Goal: Task Accomplishment & Management: Complete application form

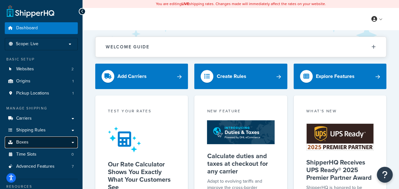
click at [43, 144] on link "Boxes" at bounding box center [41, 142] width 73 height 12
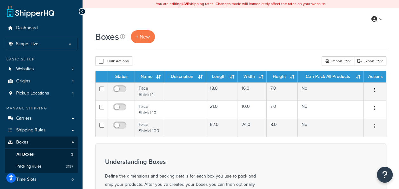
scroll to position [16, 0]
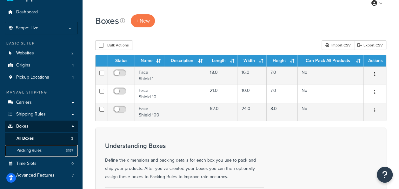
click at [34, 152] on span "Packing Rules" at bounding box center [29, 150] width 25 height 5
click at [32, 150] on span "Packing Rules" at bounding box center [29, 150] width 25 height 5
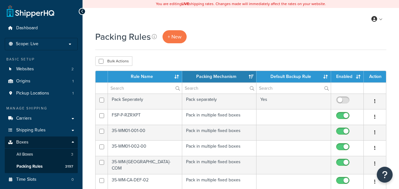
select select "15"
click at [177, 35] on span "+ New" at bounding box center [175, 36] width 14 height 7
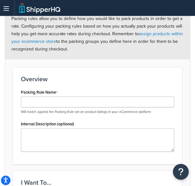
scroll to position [84, 0]
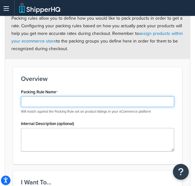
click at [61, 101] on input "Packing Rule Name" at bounding box center [97, 101] width 153 height 11
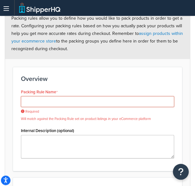
click at [65, 104] on input "Packing Rule Name" at bounding box center [97, 101] width 153 height 11
paste input "PGH6-10-118-302-B"
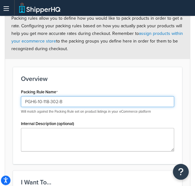
type input "PGH6-10-118-302-B"
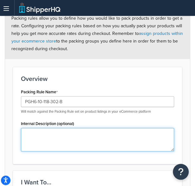
click at [61, 143] on textarea "Internal Description (optional)" at bounding box center [97, 140] width 153 height 24
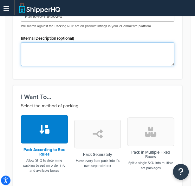
scroll to position [170, 0]
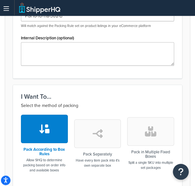
click at [142, 146] on div "Pack in Multiple Fixed Boxes Split a single SKU into multiple set packages" at bounding box center [150, 144] width 47 height 58
click at [146, 131] on icon "button" at bounding box center [150, 131] width 11 height 10
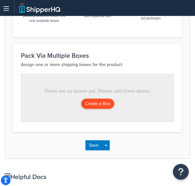
scroll to position [320, 0]
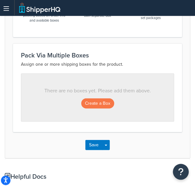
click at [90, 96] on div "There are no boxes yet. Please add them above. Create a Box" at bounding box center [97, 97] width 153 height 48
click at [95, 108] on button "Create a Box" at bounding box center [97, 104] width 33 height 10
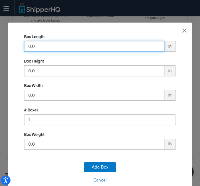
click at [54, 47] on input "0.0" at bounding box center [94, 46] width 140 height 11
type input "18"
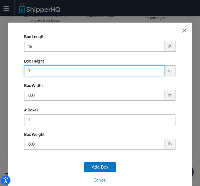
type input "7"
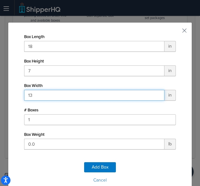
type input "13"
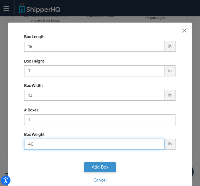
type input "40"
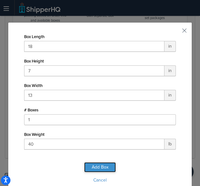
click at [106, 168] on button "Add Box" at bounding box center [100, 167] width 32 height 10
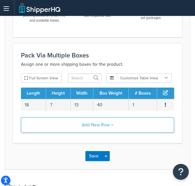
click at [101, 125] on button "Add New Row +" at bounding box center [97, 125] width 153 height 15
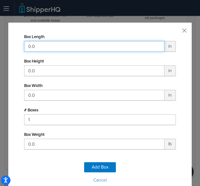
click at [75, 45] on input "0.0" at bounding box center [94, 46] width 140 height 11
type input "22"
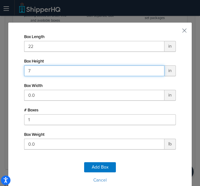
type input "7"
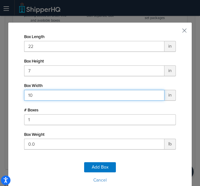
type input "10"
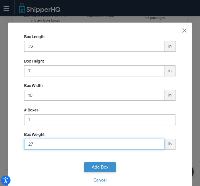
type input "27"
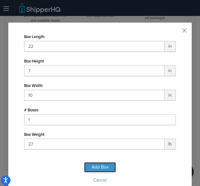
click at [102, 169] on button "Add Box" at bounding box center [100, 167] width 32 height 10
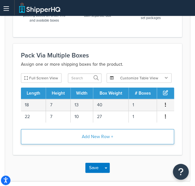
click at [107, 131] on button "Add New Row +" at bounding box center [97, 136] width 153 height 15
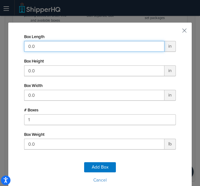
click at [97, 41] on input "0.0" at bounding box center [94, 46] width 140 height 11
type input "14"
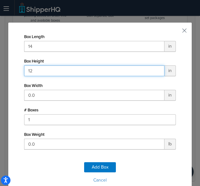
type input "12"
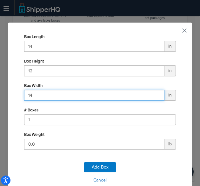
type input "14"
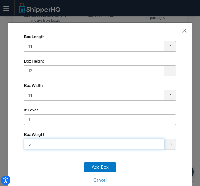
type input "58"
click button "Add Box" at bounding box center [100, 167] width 32 height 10
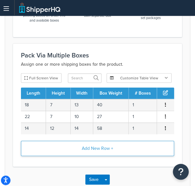
click at [96, 145] on button "Add New Row +" at bounding box center [97, 148] width 153 height 15
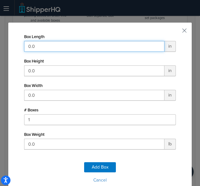
click at [82, 48] on input "0.0" at bounding box center [94, 46] width 140 height 11
type input "14"
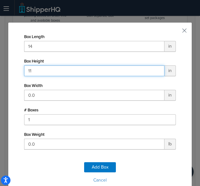
type input "11"
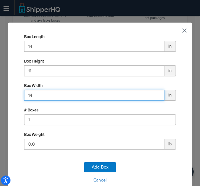
type input "14"
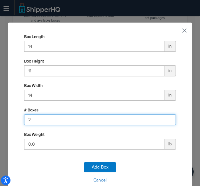
type input "2"
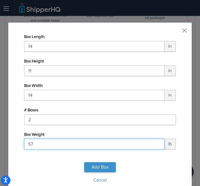
type input "57"
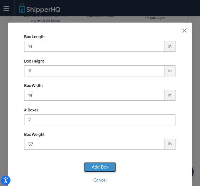
click at [105, 165] on button "Add Box" at bounding box center [100, 167] width 32 height 10
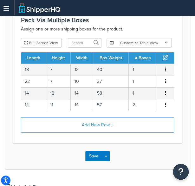
scroll to position [358, 0]
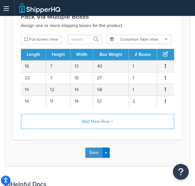
click at [98, 153] on button "Save" at bounding box center [93, 153] width 17 height 10
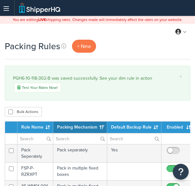
select select "15"
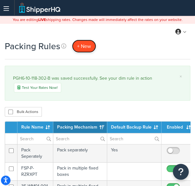
click at [85, 51] on link "+ New" at bounding box center [84, 46] width 24 height 13
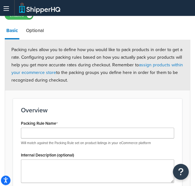
scroll to position [55, 0]
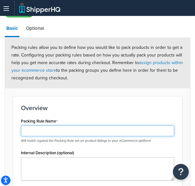
click at [55, 126] on input "Packing Rule Name" at bounding box center [97, 131] width 153 height 11
paste input "PGH6-10-118-302"
type input "PGH6-10-118-302"
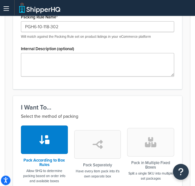
click at [147, 142] on icon "button" at bounding box center [150, 142] width 11 height 10
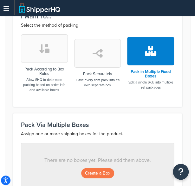
scroll to position [252, 0]
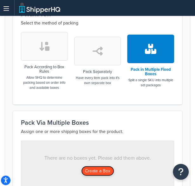
click at [103, 169] on button "Create a Box" at bounding box center [97, 171] width 33 height 10
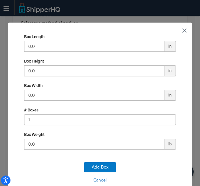
click at [105, 52] on div "Box Length 0.0 in Box Height 0.0 in Box Width 0.0 in # Boxes 1 Box Weight 0.0 lb" at bounding box center [100, 91] width 152 height 118
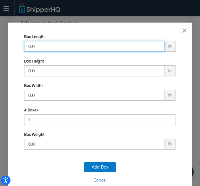
click at [105, 46] on input "0.0" at bounding box center [94, 46] width 140 height 11
type input "18"
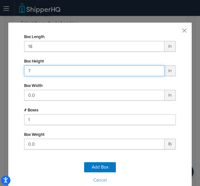
type input "7"
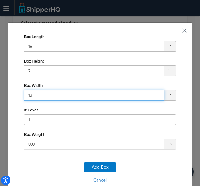
type input "13"
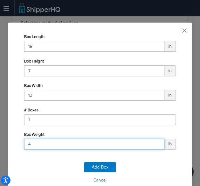
type input "40"
click button "Add Box" at bounding box center [100, 167] width 32 height 10
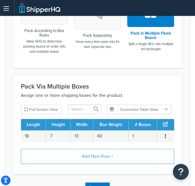
scroll to position [291, 0]
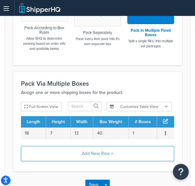
click at [103, 156] on button "Add New Row +" at bounding box center [97, 153] width 153 height 15
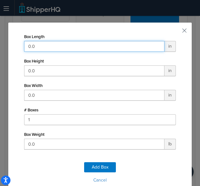
click at [101, 45] on input "0.0" at bounding box center [94, 46] width 140 height 11
type input "22"
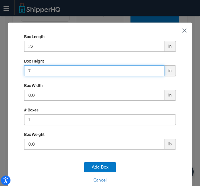
type input "7"
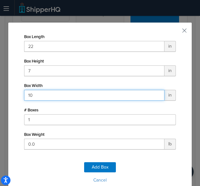
type input "10"
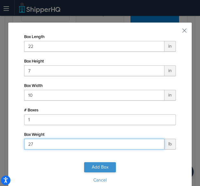
type input "27"
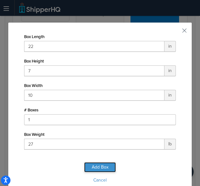
click at [102, 163] on button "Add Box" at bounding box center [100, 167] width 32 height 10
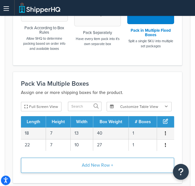
click at [103, 168] on button "Add New Row +" at bounding box center [97, 165] width 153 height 15
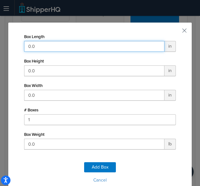
click at [97, 47] on input "0.0" at bounding box center [94, 46] width 140 height 11
type input "14"
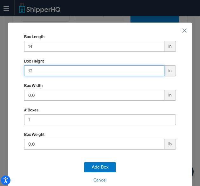
type input "12"
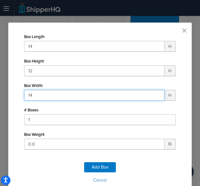
type input "14"
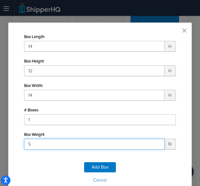
type input "58"
click button "Add Box" at bounding box center [100, 167] width 32 height 10
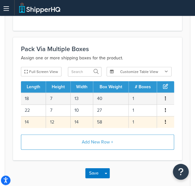
scroll to position [327, 0]
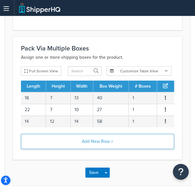
click at [97, 141] on button "Add New Row +" at bounding box center [97, 141] width 153 height 15
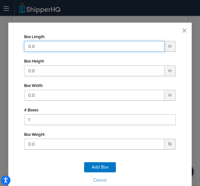
click at [101, 44] on input "0.0" at bounding box center [94, 46] width 140 height 11
type input "14"
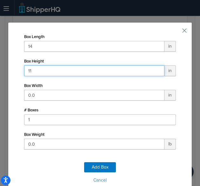
type input "11"
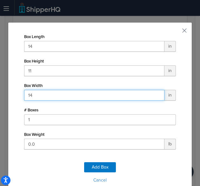
type input "14"
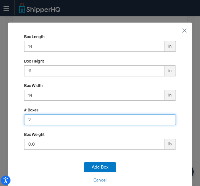
type input "2"
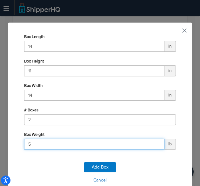
type input "59"
click button "Add Box" at bounding box center [100, 167] width 32 height 10
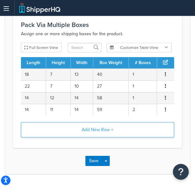
scroll to position [351, 0]
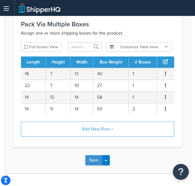
click at [96, 164] on button "Save" at bounding box center [93, 160] width 17 height 10
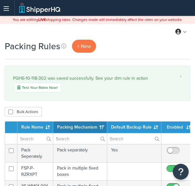
select select "15"
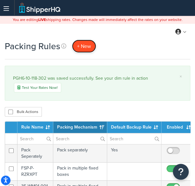
click at [82, 45] on span "+ New" at bounding box center [84, 46] width 14 height 7
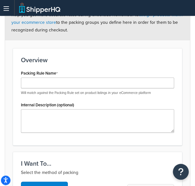
scroll to position [105, 0]
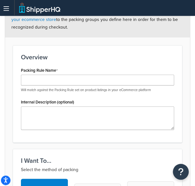
click at [72, 75] on div "Packing Rule Name Will match against the Packing Rule set on product listings i…" at bounding box center [97, 79] width 153 height 27
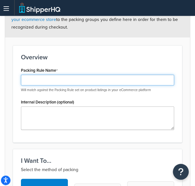
click at [71, 79] on input "Packing Rule Name" at bounding box center [97, 80] width 153 height 11
paste input "PGH6-10-118-452-B"
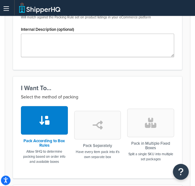
type input "PGH6-10-118-452-B"
click at [153, 126] on icon "button" at bounding box center [150, 123] width 11 height 10
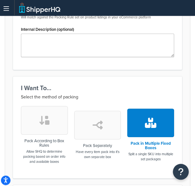
scroll to position [285, 0]
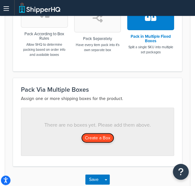
click at [93, 137] on button "Create a Box" at bounding box center [97, 138] width 33 height 10
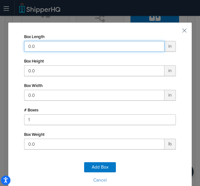
click at [105, 48] on input "0.0" at bounding box center [94, 46] width 140 height 11
type input "18"
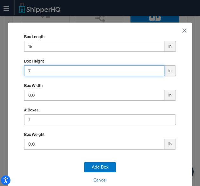
type input "7"
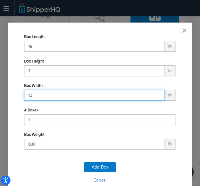
type input "13"
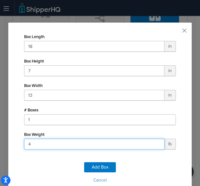
type input "40"
click button "Add Box" at bounding box center [100, 167] width 32 height 10
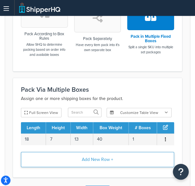
click at [107, 159] on button "Add New Row +" at bounding box center [97, 159] width 153 height 15
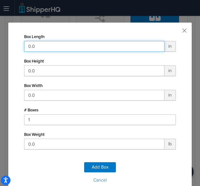
click at [103, 50] on input "0.0" at bounding box center [94, 46] width 140 height 11
type input "22"
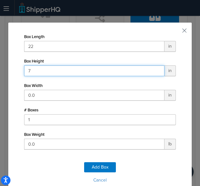
type input "7"
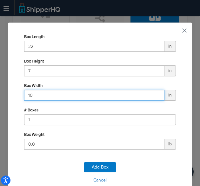
type input "10"
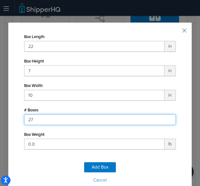
type input "2"
type input "1"
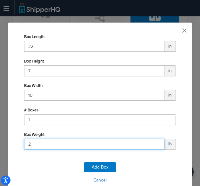
type input "27"
click button "Add Box" at bounding box center [100, 167] width 32 height 10
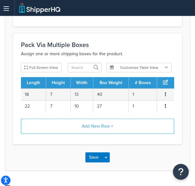
scroll to position [331, 0]
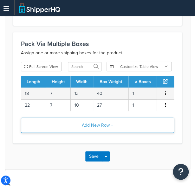
click at [105, 128] on button "Add New Row +" at bounding box center [97, 125] width 153 height 15
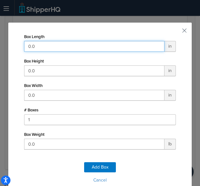
click at [68, 44] on input "0.0" at bounding box center [94, 46] width 140 height 11
type input "14"
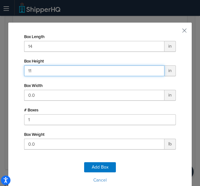
type input "11"
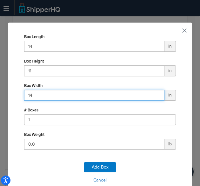
type input "14"
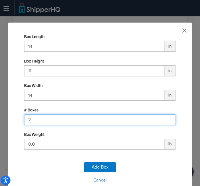
type input "2"
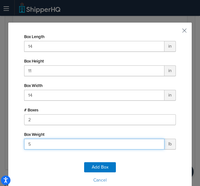
type input "57"
click button "Add Box" at bounding box center [100, 167] width 32 height 10
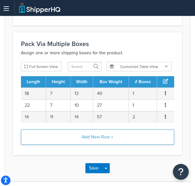
click at [105, 137] on button "Add New Row +" at bounding box center [97, 137] width 153 height 15
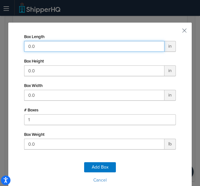
click at [68, 47] on input "0.0" at bounding box center [94, 46] width 140 height 11
type input "14"
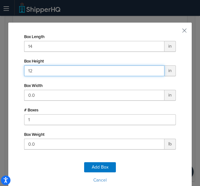
type input "12"
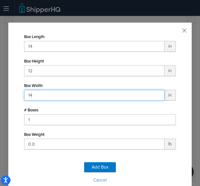
type input "14"
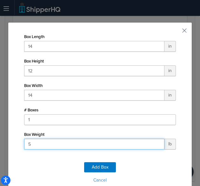
type input "58"
click button "Add Box" at bounding box center [100, 167] width 32 height 10
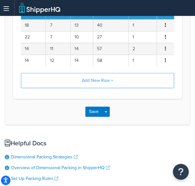
scroll to position [410, 0]
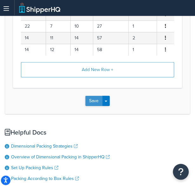
click at [93, 101] on button "Save" at bounding box center [93, 101] width 17 height 10
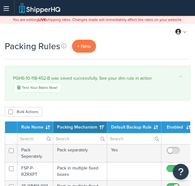
select select "15"
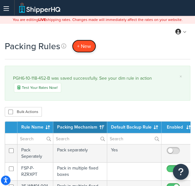
click at [83, 43] on span "+ New" at bounding box center [84, 46] width 14 height 7
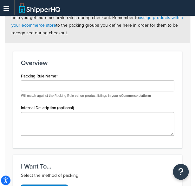
scroll to position [87, 0]
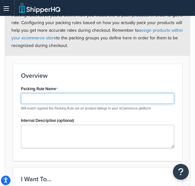
click at [105, 96] on input "Packing Rule Name" at bounding box center [97, 98] width 153 height 11
paste input "PGH6-10-118-452"
type input "PGH6-10-118-452"
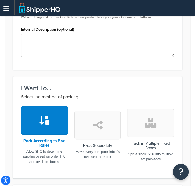
click at [156, 131] on button "button" at bounding box center [150, 123] width 47 height 29
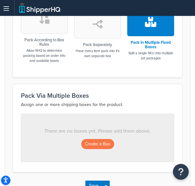
scroll to position [280, 0]
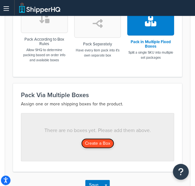
click at [85, 139] on button "Create a Box" at bounding box center [97, 143] width 33 height 10
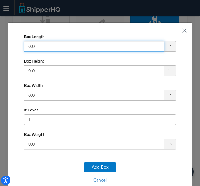
click at [88, 42] on input "0.0" at bounding box center [94, 46] width 140 height 11
type input "18"
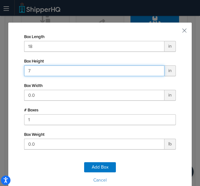
type input "7"
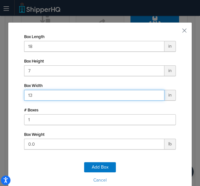
type input "13"
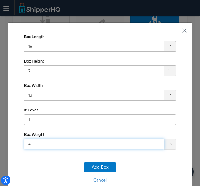
type input "40"
click button "Add Box" at bounding box center [100, 167] width 32 height 10
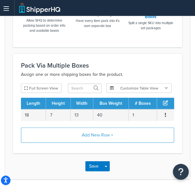
scroll to position [310, 0]
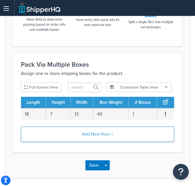
click at [102, 135] on button "Add New Row +" at bounding box center [97, 134] width 153 height 15
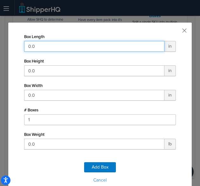
click at [102, 44] on input "0.0" at bounding box center [94, 46] width 140 height 11
type input "22"
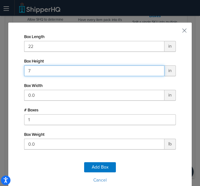
type input "7"
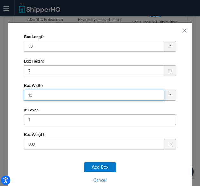
type input "10"
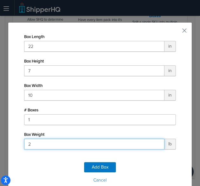
type input "27"
click button "Add Box" at bounding box center [100, 167] width 32 height 10
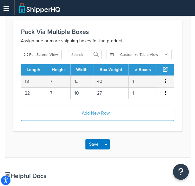
scroll to position [343, 0]
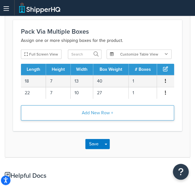
click at [116, 113] on button "Add New Row +" at bounding box center [97, 112] width 153 height 15
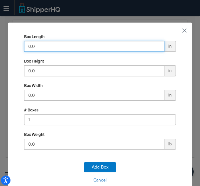
click at [79, 46] on input "0.0" at bounding box center [94, 46] width 140 height 11
type input "14"
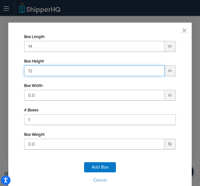
type input "12"
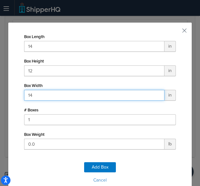
type input "14"
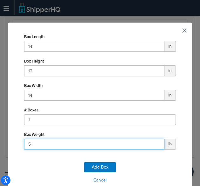
type input "58"
click button "Add Box" at bounding box center [100, 167] width 32 height 10
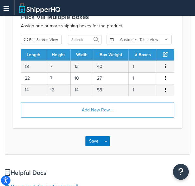
scroll to position [358, 0]
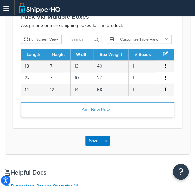
click at [91, 106] on button "Add New Row +" at bounding box center [97, 109] width 153 height 15
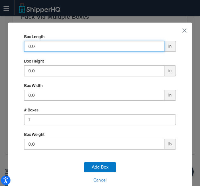
click at [101, 48] on input "0.0" at bounding box center [94, 46] width 140 height 11
type input "14"
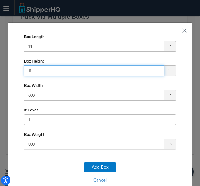
type input "11"
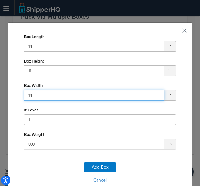
type input "14"
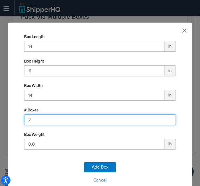
type input "2"
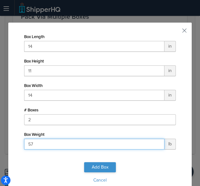
type input "57"
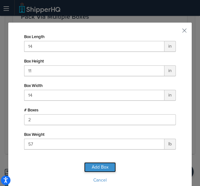
click at [103, 166] on button "Add Box" at bounding box center [100, 167] width 32 height 10
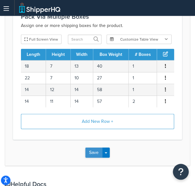
click at [90, 154] on button "Save" at bounding box center [93, 153] width 17 height 10
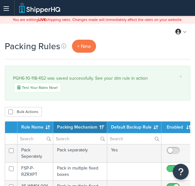
select select "15"
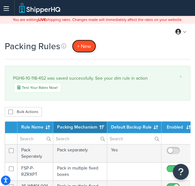
click at [84, 43] on span "+ New" at bounding box center [84, 46] width 14 height 7
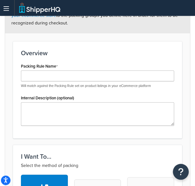
scroll to position [112, 0]
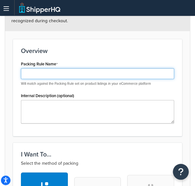
click at [68, 72] on input "Packing Rule Name" at bounding box center [97, 73] width 153 height 11
paste input "PGH6-10-118-301-B"
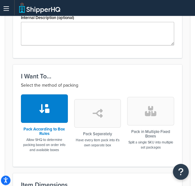
type input "PGH6-10-118-301-B"
click at [144, 113] on button "button" at bounding box center [150, 111] width 47 height 29
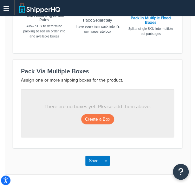
scroll to position [305, 0]
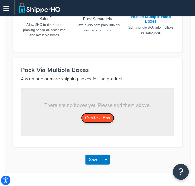
click at [101, 122] on button "Create a Box" at bounding box center [97, 118] width 33 height 10
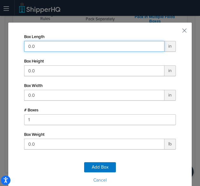
click at [96, 45] on input "0.0" at bounding box center [94, 46] width 140 height 11
type input "18"
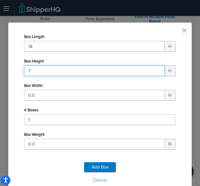
type input "7"
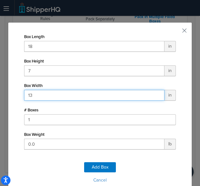
type input "13"
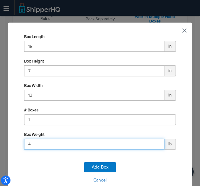
type input "40"
click button "Add Box" at bounding box center [100, 167] width 32 height 10
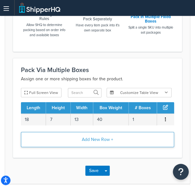
click at [105, 139] on button "Add New Row +" at bounding box center [97, 139] width 153 height 15
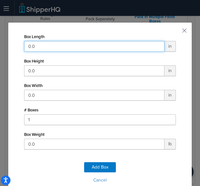
click at [105, 44] on input "0.0" at bounding box center [94, 46] width 140 height 11
type input "22"
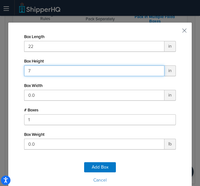
type input "7"
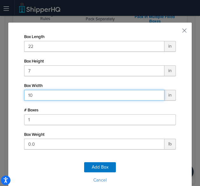
type input "10"
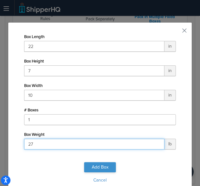
type input "27"
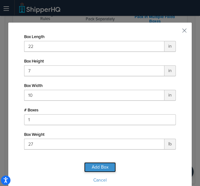
click at [94, 165] on button "Add Box" at bounding box center [100, 167] width 32 height 10
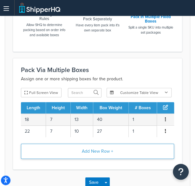
click at [105, 149] on button "Add New Row +" at bounding box center [97, 151] width 153 height 15
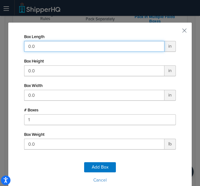
click at [79, 44] on input "0.0" at bounding box center [94, 46] width 140 height 11
type input "14"
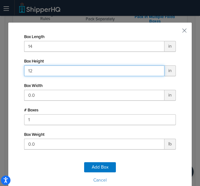
type input "12"
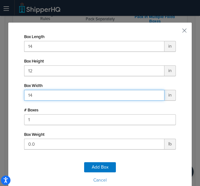
type input "14"
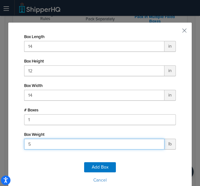
type input "58"
click button "Add Box" at bounding box center [100, 167] width 32 height 10
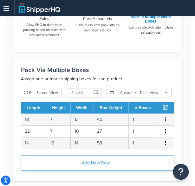
click at [108, 161] on button "Add New Row +" at bounding box center [97, 163] width 153 height 15
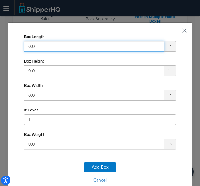
click at [105, 44] on input "0.0" at bounding box center [94, 46] width 140 height 11
type input "14"
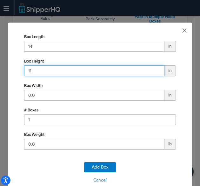
type input "11"
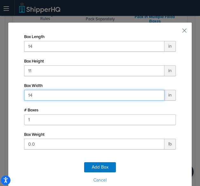
type input "14"
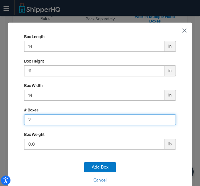
type input "2"
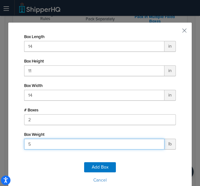
type input "57"
click button "Add Box" at bounding box center [100, 167] width 32 height 10
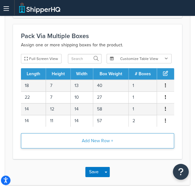
scroll to position [340, 0]
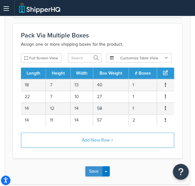
click at [97, 170] on button "Save" at bounding box center [93, 171] width 17 height 10
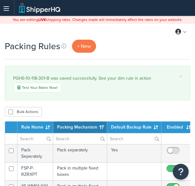
select select "15"
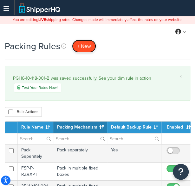
click at [86, 45] on span "+ New" at bounding box center [84, 46] width 14 height 7
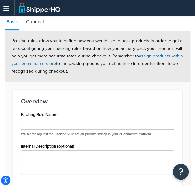
scroll to position [62, 0]
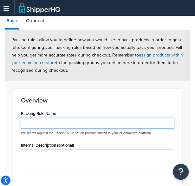
click at [69, 124] on input "Packing Rule Name" at bounding box center [97, 123] width 153 height 11
paste input "PGH6-10-118-301"
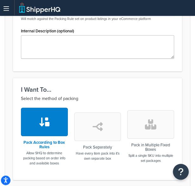
scroll to position [181, 0]
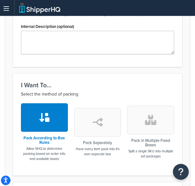
type input "PGH6-10-118-301"
click at [151, 124] on icon "button" at bounding box center [150, 120] width 11 height 10
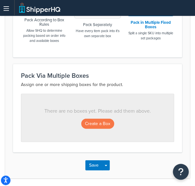
scroll to position [300, 0]
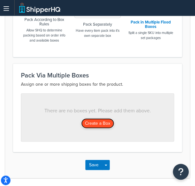
click at [100, 122] on button "Create a Box" at bounding box center [97, 124] width 33 height 10
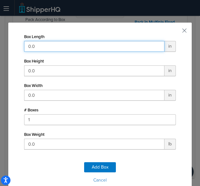
click at [81, 46] on input "0.0" at bounding box center [94, 46] width 140 height 11
type input "18"
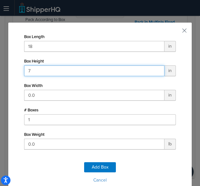
type input "7"
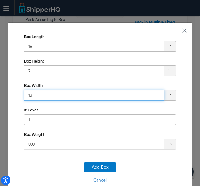
type input "13"
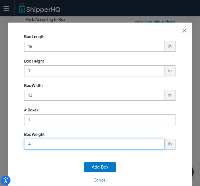
type input "40"
click button "Add Box" at bounding box center [100, 167] width 32 height 10
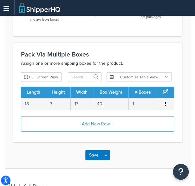
scroll to position [321, 0]
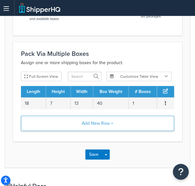
click at [89, 122] on button "Add New Row +" at bounding box center [97, 123] width 153 height 15
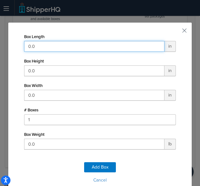
click at [108, 45] on input "0.0" at bounding box center [94, 46] width 140 height 11
type input "22"
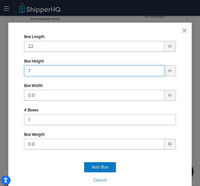
type input "7"
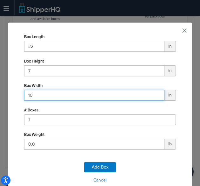
type input "10"
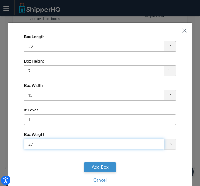
type input "27"
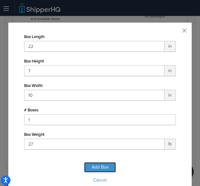
click at [94, 170] on button "Add Box" at bounding box center [100, 167] width 32 height 10
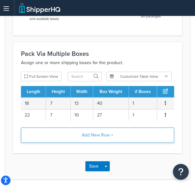
click at [95, 136] on button "Add New Row +" at bounding box center [97, 135] width 153 height 15
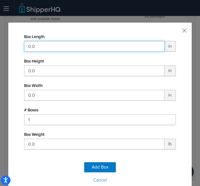
click at [82, 44] on input "0.0" at bounding box center [94, 46] width 140 height 11
type input "14"
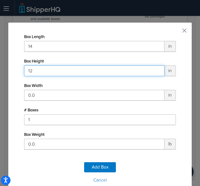
type input "12"
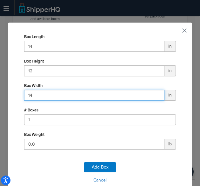
type input "14"
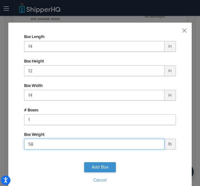
type input "58"
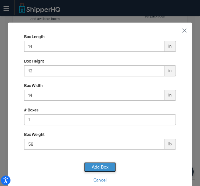
click at [90, 166] on button "Add Box" at bounding box center [100, 167] width 32 height 10
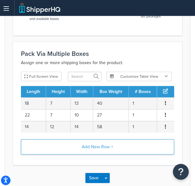
click at [103, 148] on button "Add New Row +" at bounding box center [97, 146] width 153 height 15
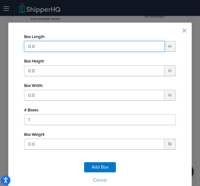
click at [69, 49] on input "0.0" at bounding box center [94, 46] width 140 height 11
type input "14"
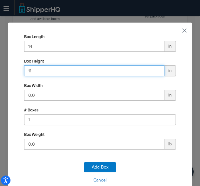
type input "11"
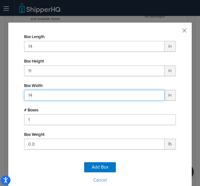
type input "14"
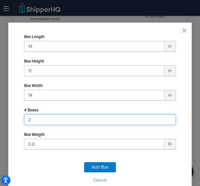
type input "2"
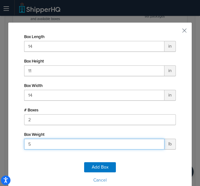
type input "59"
click button "Add Box" at bounding box center [100, 167] width 32 height 10
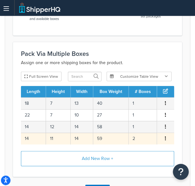
scroll to position [352, 0]
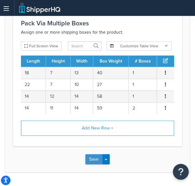
click at [94, 159] on button "Save" at bounding box center [93, 159] width 17 height 10
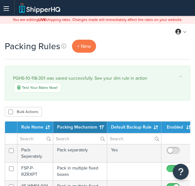
select select "15"
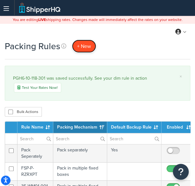
click at [86, 44] on span "+ New" at bounding box center [84, 46] width 14 height 7
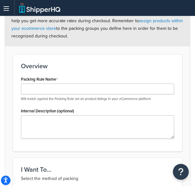
scroll to position [97, 0]
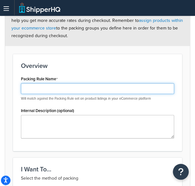
click at [69, 84] on input "Packing Rule Name" at bounding box center [97, 88] width 153 height 11
paste input "PGH6-10-118-451-B"
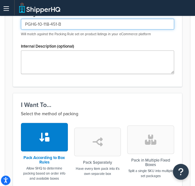
type input "PGH6-10-118-451-B"
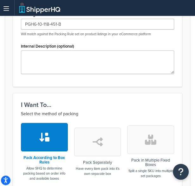
click at [161, 149] on button "button" at bounding box center [150, 140] width 47 height 29
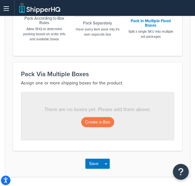
scroll to position [301, 0]
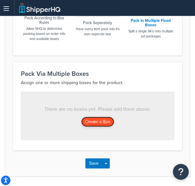
click at [96, 124] on button "Create a Box" at bounding box center [97, 122] width 33 height 10
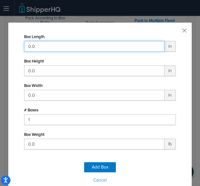
click at [93, 50] on input "0.0" at bounding box center [94, 46] width 140 height 11
type input "18"
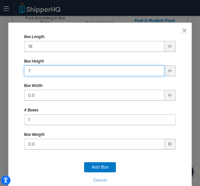
type input "7"
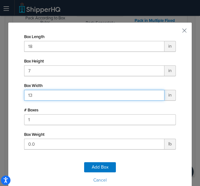
type input "13"
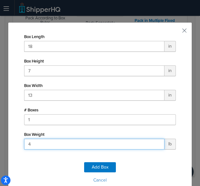
type input "40"
click button "Add Box" at bounding box center [100, 167] width 32 height 10
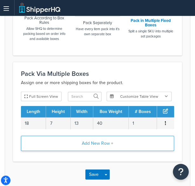
click at [117, 143] on button "Add New Row +" at bounding box center [97, 143] width 153 height 15
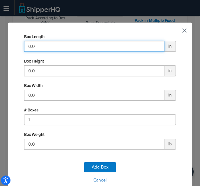
click at [119, 51] on input "0.0" at bounding box center [94, 46] width 140 height 11
type input "22"
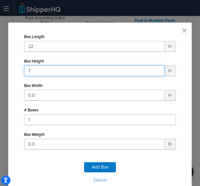
type input "7"
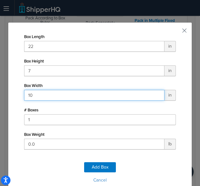
type input "10"
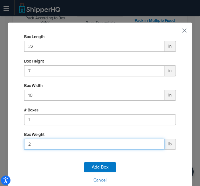
type input "27"
click button "Add Box" at bounding box center [100, 167] width 32 height 10
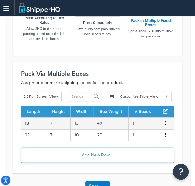
click at [127, 153] on button "Add New Row +" at bounding box center [97, 155] width 153 height 15
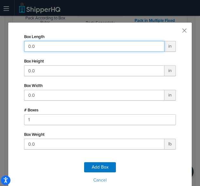
click at [122, 44] on input "0.0" at bounding box center [94, 46] width 140 height 11
type input "14"
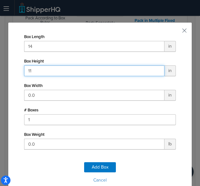
type input "11"
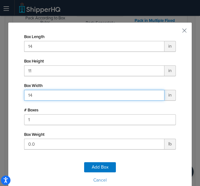
type input "14"
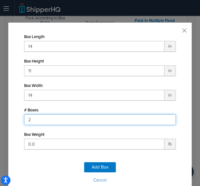
type input "2"
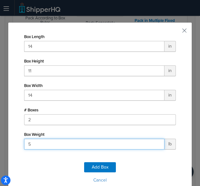
type input "57"
click button "Add Box" at bounding box center [100, 167] width 32 height 10
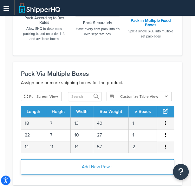
click at [114, 166] on button "Add New Row +" at bounding box center [97, 167] width 153 height 15
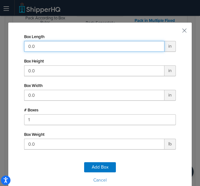
click at [85, 47] on input "0.0" at bounding box center [94, 46] width 140 height 11
type input "14"
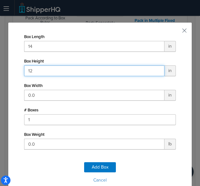
type input "12"
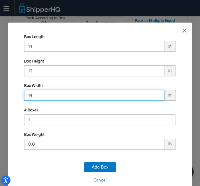
type input "14"
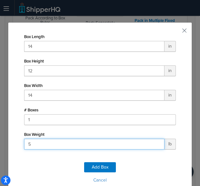
type input "58"
click button "Add Box" at bounding box center [100, 167] width 32 height 10
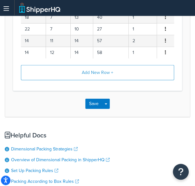
scroll to position [408, 0]
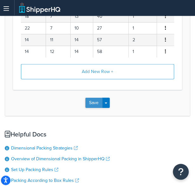
click at [94, 102] on button "Save" at bounding box center [93, 103] width 17 height 10
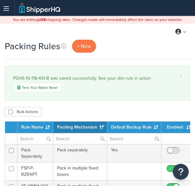
select select "15"
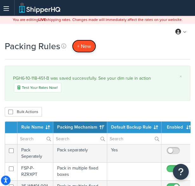
click at [91, 47] on span "+ New" at bounding box center [84, 46] width 14 height 7
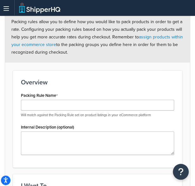
scroll to position [81, 0]
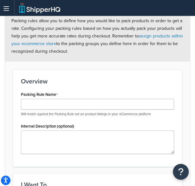
click at [65, 110] on div "Will match against the Packing Rule set on product listings in your eCommerce p…" at bounding box center [97, 108] width 153 height 18
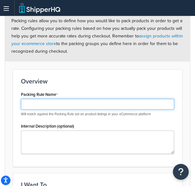
click at [63, 106] on input "Packing Rule Name" at bounding box center [97, 104] width 153 height 11
paste input "PGH6-10-118-451"
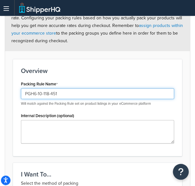
scroll to position [92, 0]
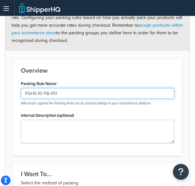
type input "PGH6-10-118-451"
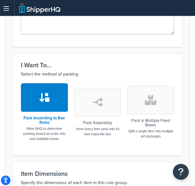
scroll to position [202, 0]
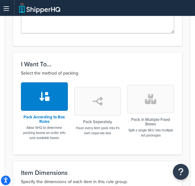
click at [155, 105] on button "button" at bounding box center [150, 99] width 47 height 29
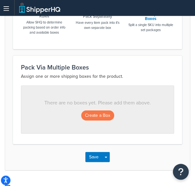
scroll to position [309, 0]
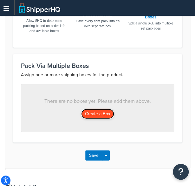
click at [97, 111] on button "Create a Box" at bounding box center [97, 114] width 33 height 10
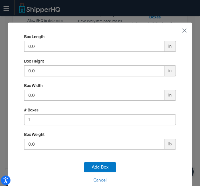
click at [111, 39] on div "Box Length 0.0 in" at bounding box center [100, 42] width 152 height 20
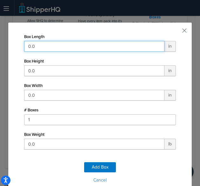
drag, startPoint x: 111, startPoint y: 39, endPoint x: 110, endPoint y: 42, distance: 3.3
click at [110, 42] on input "0.0" at bounding box center [94, 46] width 140 height 11
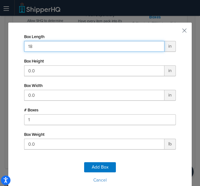
type input "18"
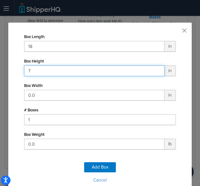
type input "7"
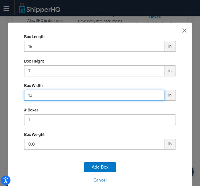
type input "13"
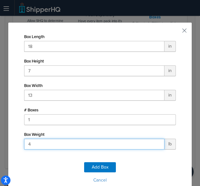
type input "40"
click button "Add Box" at bounding box center [100, 167] width 32 height 10
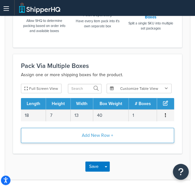
click at [107, 137] on button "Add New Row +" at bounding box center [97, 135] width 153 height 15
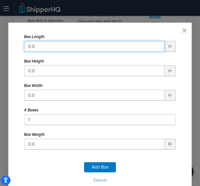
click at [124, 46] on input "0.0" at bounding box center [94, 46] width 140 height 11
type input "22"
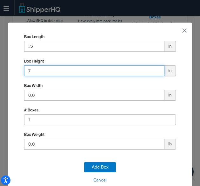
type input "7"
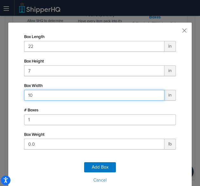
type input "10"
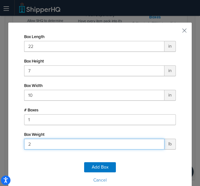
type input "27"
click button "Add Box" at bounding box center [100, 167] width 32 height 10
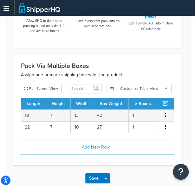
scroll to position [322, 0]
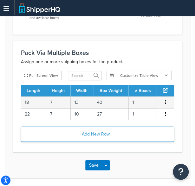
click at [110, 137] on button "Add New Row +" at bounding box center [97, 134] width 153 height 15
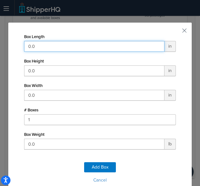
click at [89, 46] on input "0.0" at bounding box center [94, 46] width 140 height 11
type input "14"
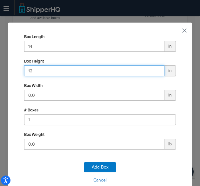
type input "12"
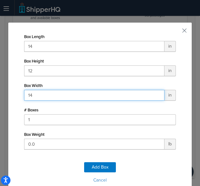
type input "14"
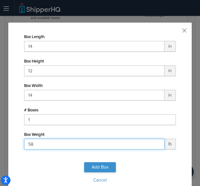
type input "58"
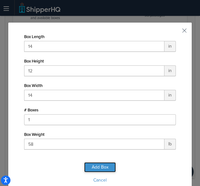
click at [103, 167] on button "Add Box" at bounding box center [100, 167] width 32 height 10
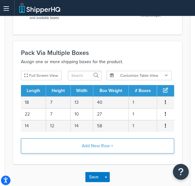
click at [105, 151] on button "Add New Row +" at bounding box center [97, 146] width 153 height 15
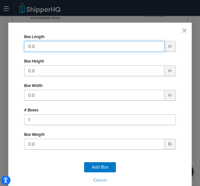
click at [58, 47] on input "0.0" at bounding box center [94, 46] width 140 height 11
type input "14"
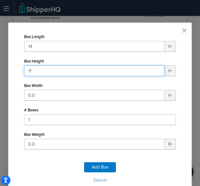
type input "11"
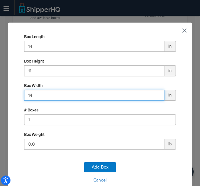
type input "14"
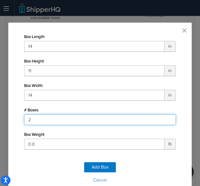
type input "2"
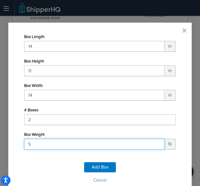
type input "57"
click button "Add Box" at bounding box center [100, 167] width 32 height 10
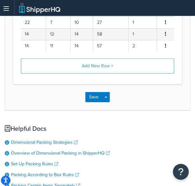
scroll to position [414, 0]
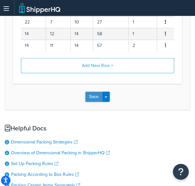
click at [92, 97] on button "Save" at bounding box center [93, 97] width 17 height 10
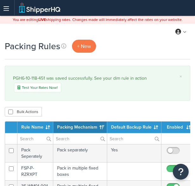
select select "15"
